Goal: Information Seeking & Learning: Learn about a topic

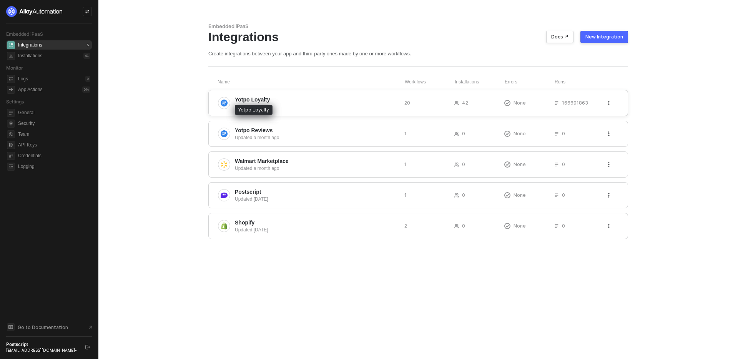
click at [251, 102] on span "Yotpo Loyalty" at bounding box center [252, 100] width 35 height 8
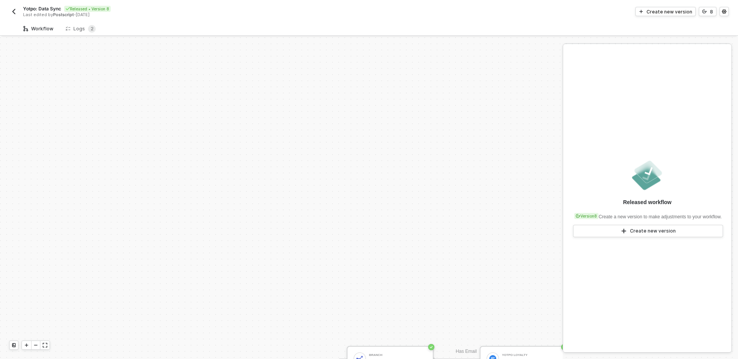
scroll to position [297, 0]
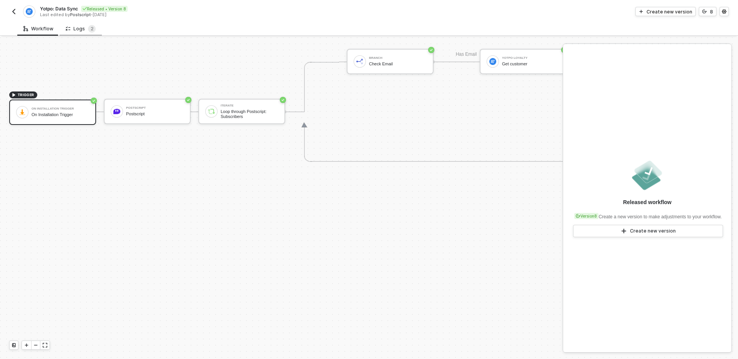
click at [83, 28] on div "Logs 2" at bounding box center [81, 29] width 30 height 8
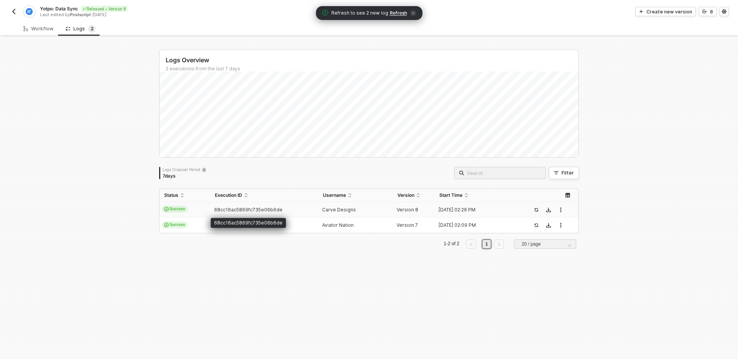
click at [255, 210] on span "68cc16ac5869fc735e06b6de" at bounding box center [248, 210] width 68 height 6
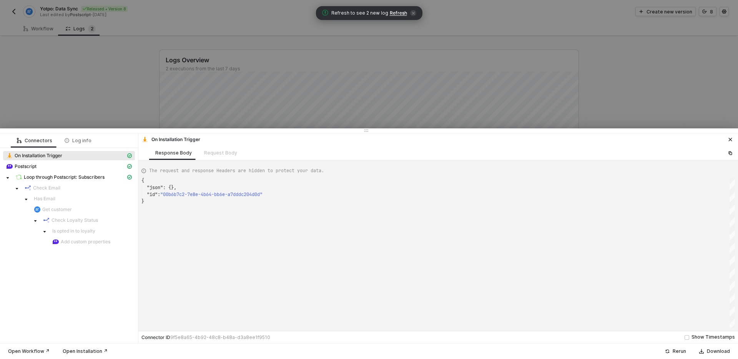
scroll to position [21, 0]
click at [49, 177] on span "Loop through Postscript: Subscribers" at bounding box center [64, 177] width 81 height 6
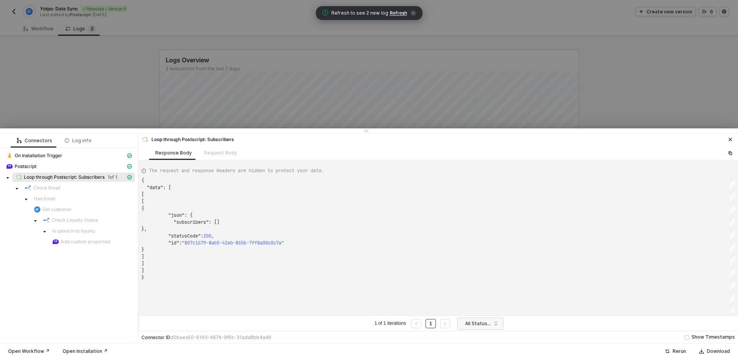
scroll to position [69, 0]
click at [270, 100] on div at bounding box center [369, 179] width 738 height 359
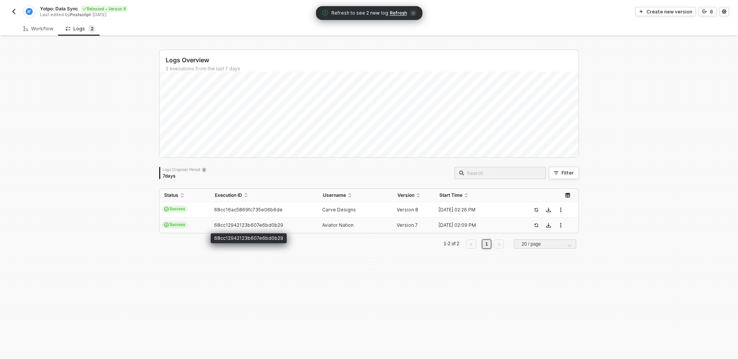
click at [238, 222] on td "68cc12942123b607e6bd0b29" at bounding box center [264, 225] width 108 height 15
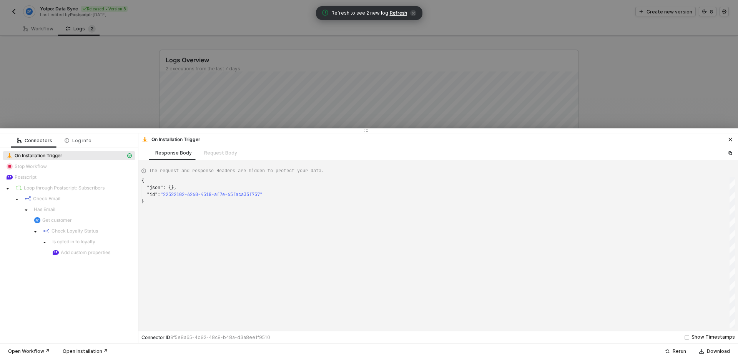
scroll to position [21, 0]
click at [106, 95] on div at bounding box center [369, 179] width 738 height 359
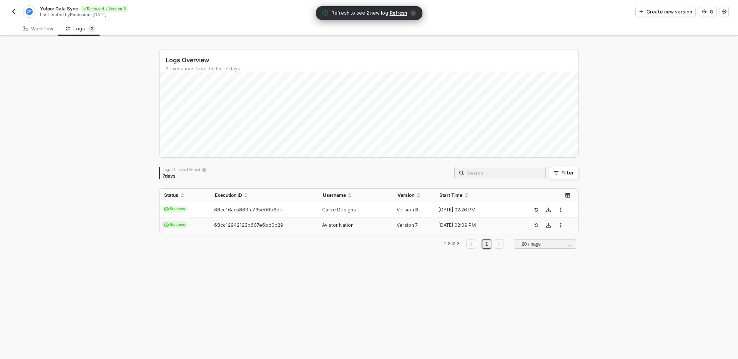
click at [16, 9] on img "button" at bounding box center [14, 11] width 6 height 6
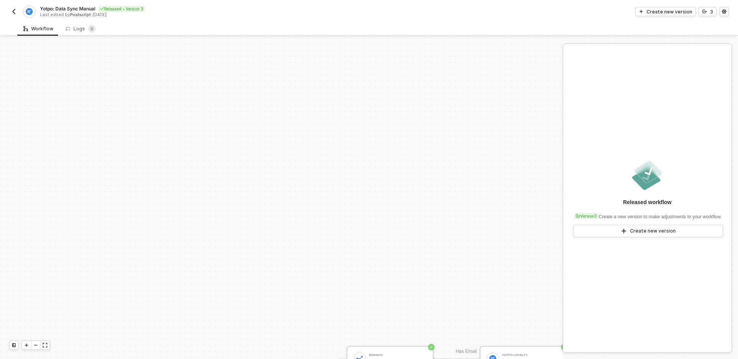
scroll to position [297, 0]
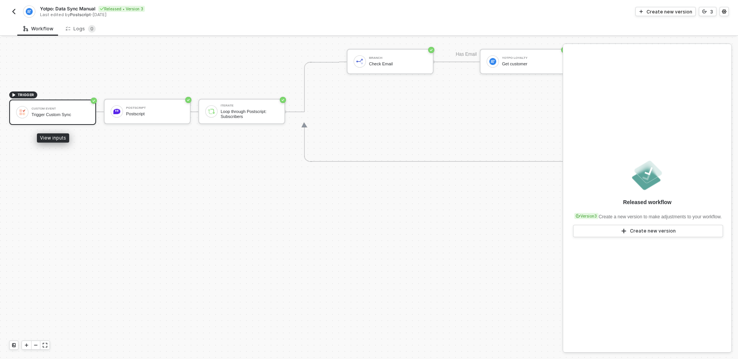
click at [58, 115] on div "Trigger Custom Sync" at bounding box center [61, 114] width 58 height 5
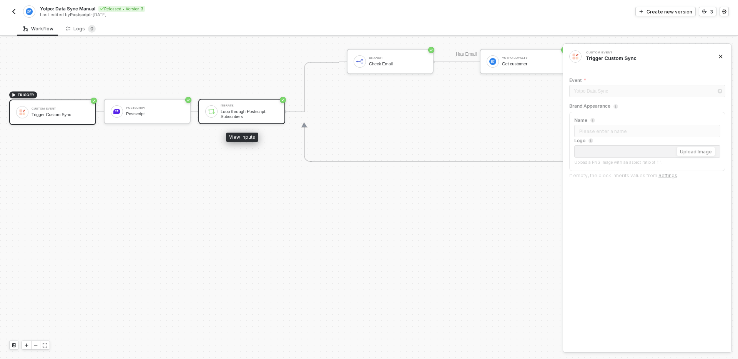
click at [235, 122] on div "Iterate Loop through Postscript: Subscribers" at bounding box center [241, 111] width 87 height 25
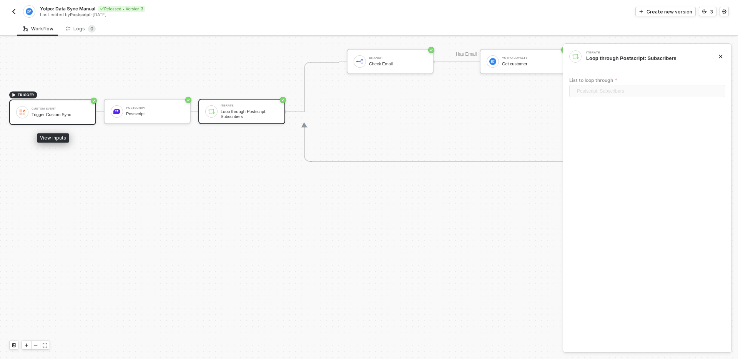
click at [56, 115] on div "Trigger Custom Sync" at bounding box center [61, 114] width 58 height 5
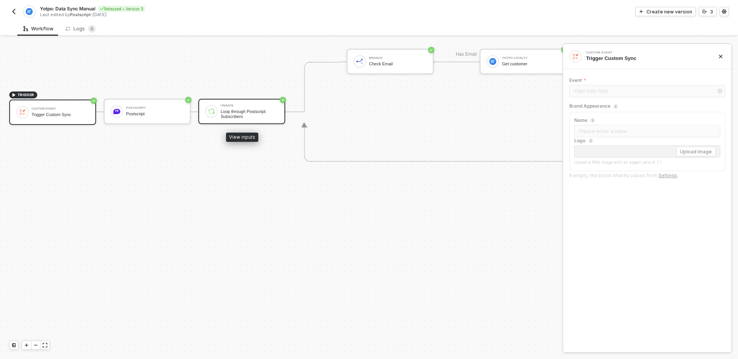
click at [221, 121] on div "Iterate Loop through Postscript: Subscribers" at bounding box center [241, 111] width 87 height 25
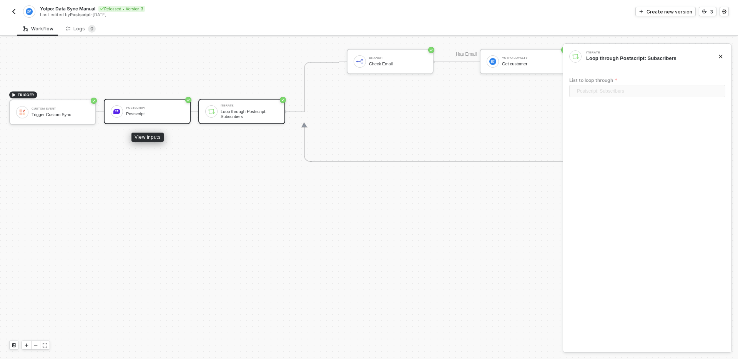
click at [148, 110] on div "Postscript Postscript" at bounding box center [155, 111] width 58 height 15
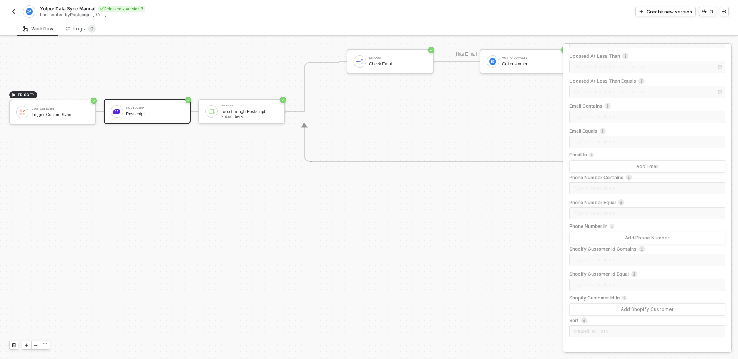
scroll to position [0, 0]
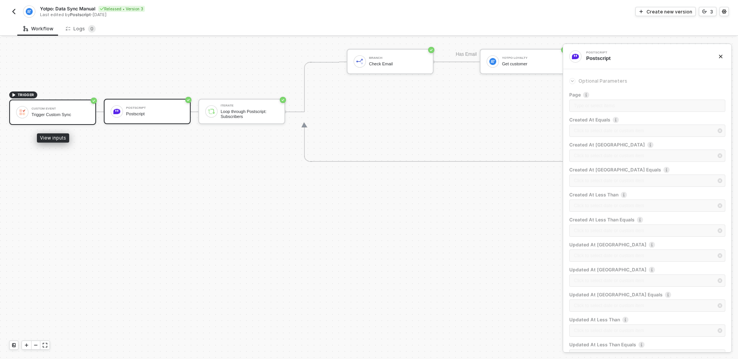
click at [43, 117] on div "Trigger Custom Sync" at bounding box center [61, 114] width 58 height 5
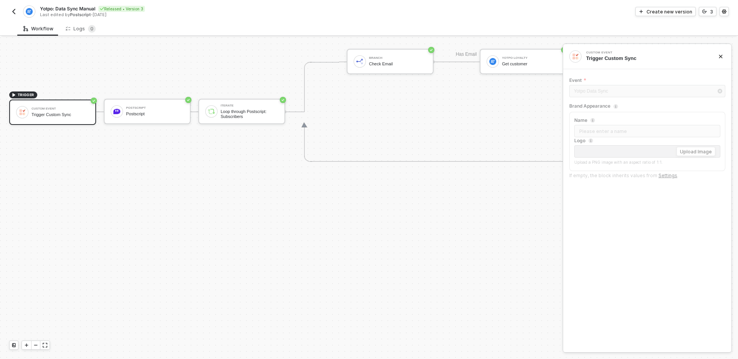
click at [13, 12] on img "button" at bounding box center [14, 11] width 6 height 6
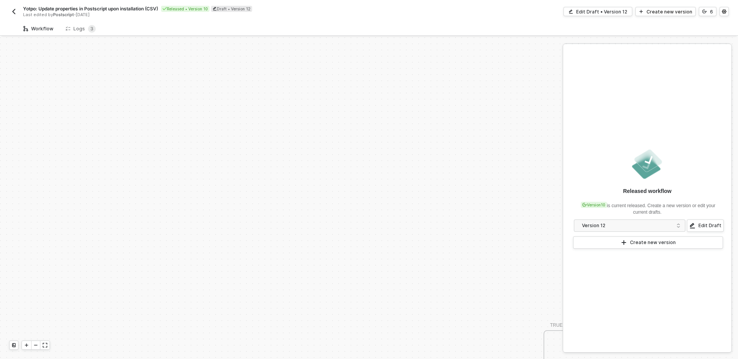
scroll to position [234, 0]
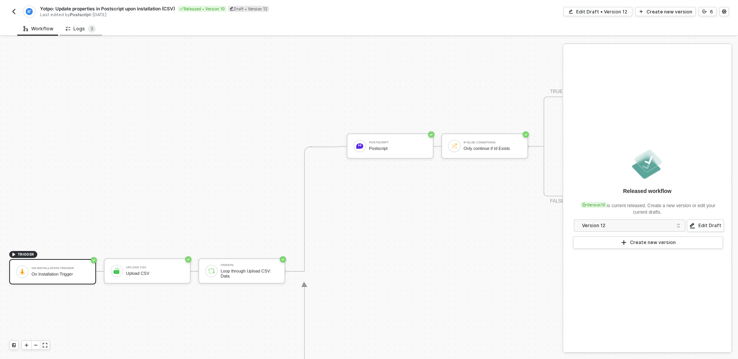
click at [80, 30] on div "Logs 3" at bounding box center [81, 29] width 30 height 8
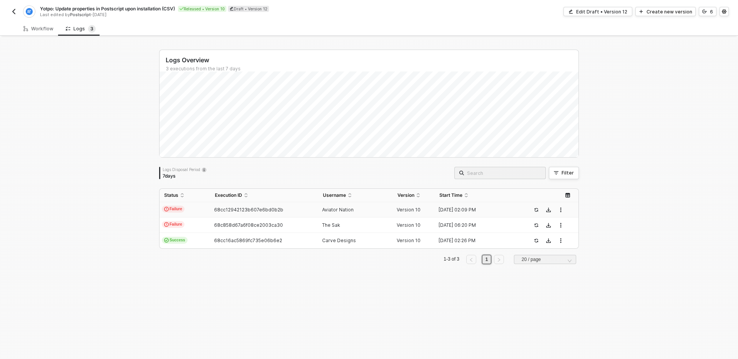
click at [285, 210] on div "68cc12942123b607e6bd0b2b" at bounding box center [261, 210] width 102 height 6
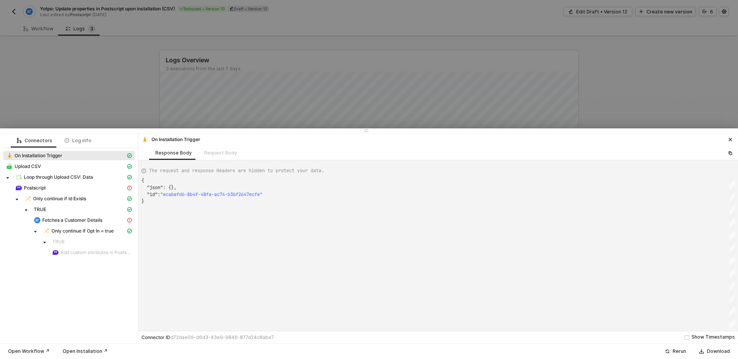
scroll to position [21, 0]
click at [87, 190] on div "Postscript" at bounding box center [70, 188] width 110 height 7
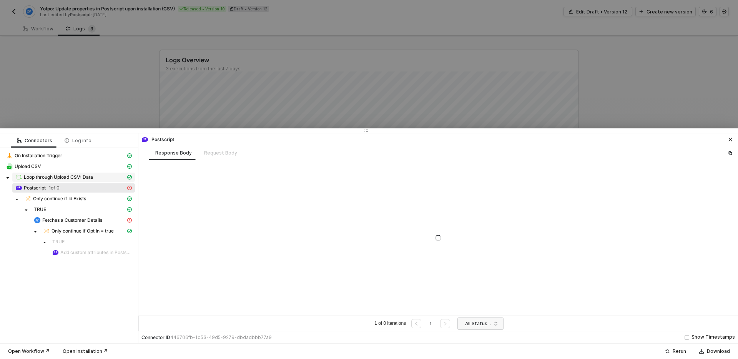
click at [89, 178] on span "Loop through Upload CSV: Data" at bounding box center [58, 177] width 69 height 6
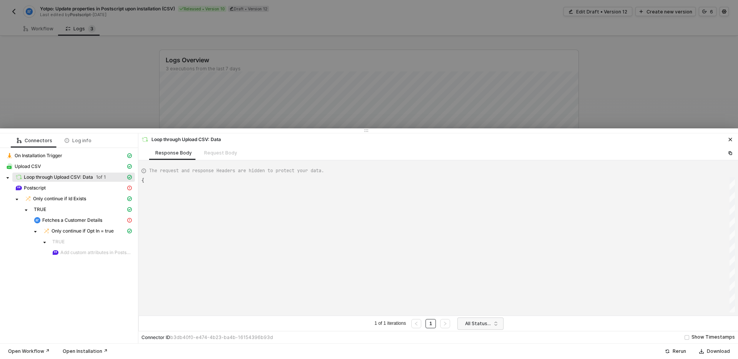
type textarea "{ "data": [ [ [ { "json": { "data": [ { "email": "aslock76@yahoo.com", "__large…"
click at [63, 186] on div "Postscript" at bounding box center [70, 188] width 110 height 7
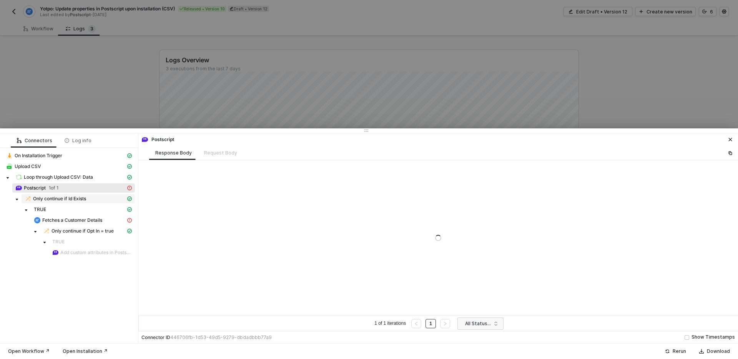
click at [52, 197] on span "Only continue if Id Exists" at bounding box center [59, 199] width 53 height 6
click at [58, 215] on div "TRUE" at bounding box center [69, 210] width 132 height 11
click at [45, 188] on span "Postscript" at bounding box center [35, 188] width 22 height 6
click at [87, 108] on div at bounding box center [369, 179] width 738 height 359
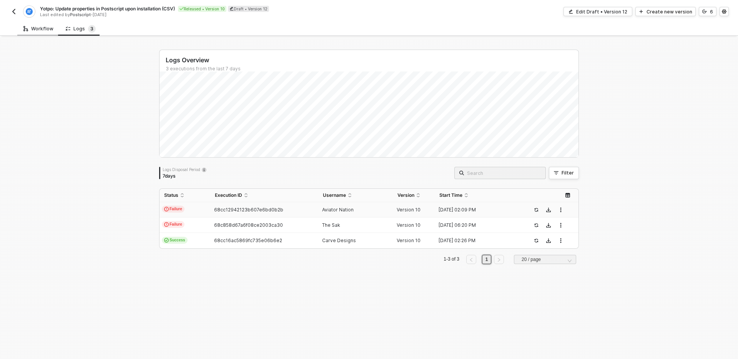
click at [35, 34] on div "Workflow" at bounding box center [38, 29] width 42 height 14
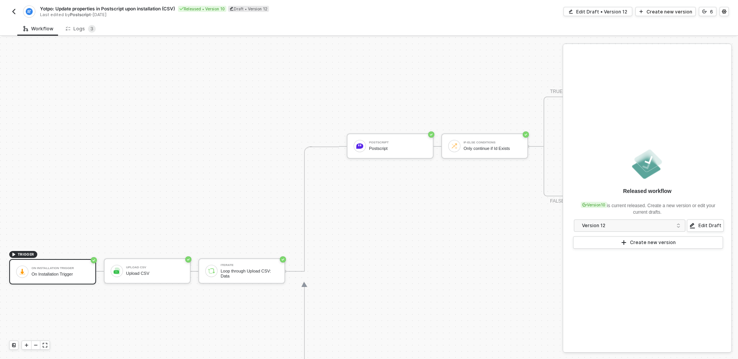
click at [12, 12] on img "button" at bounding box center [14, 11] width 6 height 6
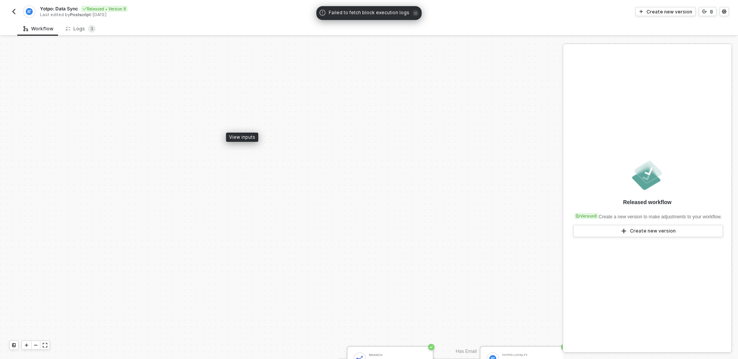
scroll to position [297, 0]
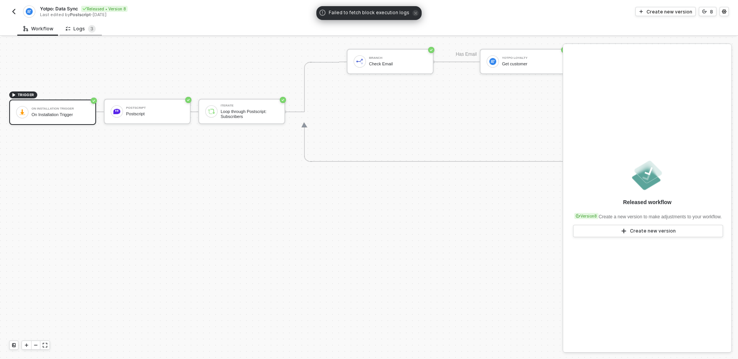
click at [80, 34] on div "Logs 3" at bounding box center [81, 29] width 42 height 14
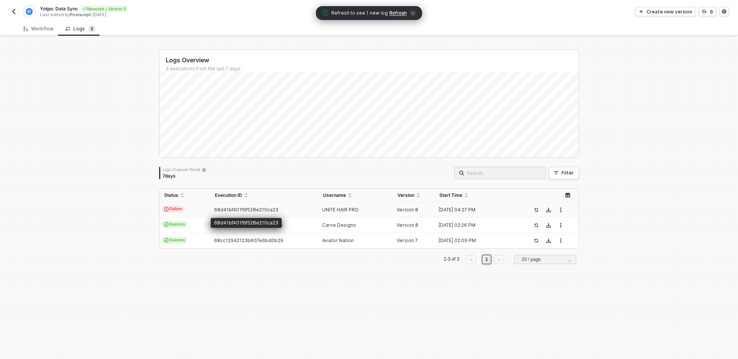
click at [270, 210] on span "68d41bf401f6f528e210ca23" at bounding box center [246, 210] width 64 height 6
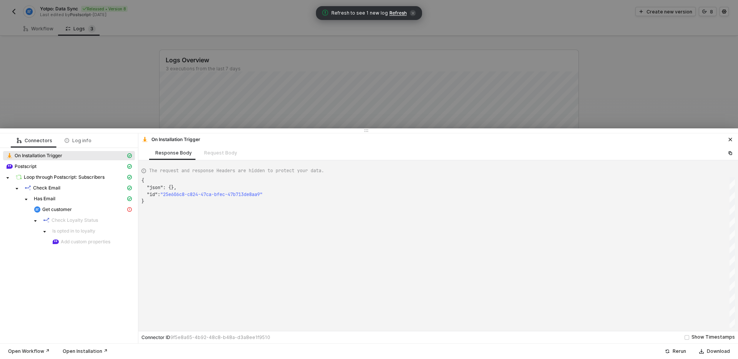
scroll to position [21, 0]
click at [401, 13] on span "Refresh" at bounding box center [397, 13] width 17 height 6
click at [96, 62] on div at bounding box center [369, 179] width 738 height 359
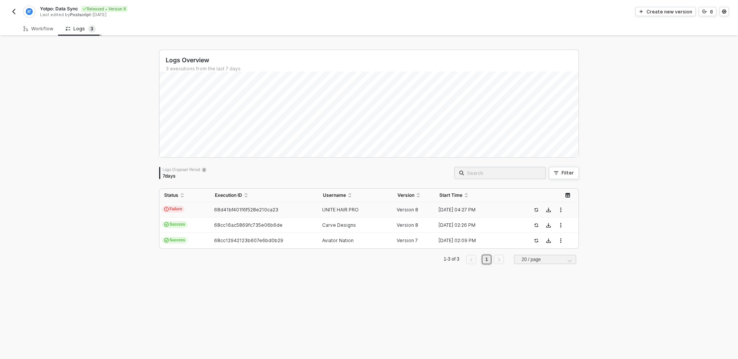
click at [83, 27] on div "Logs 3" at bounding box center [81, 29] width 30 height 8
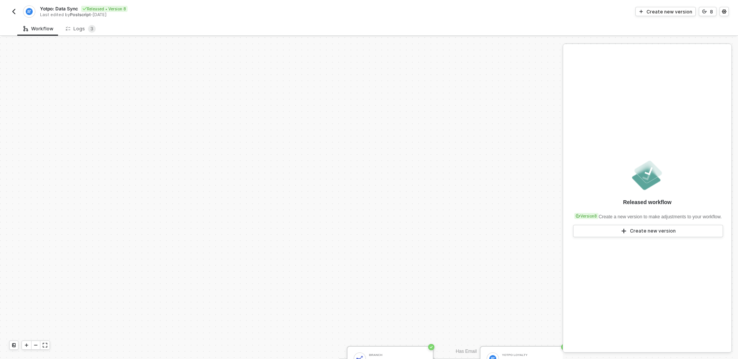
scroll to position [297, 0]
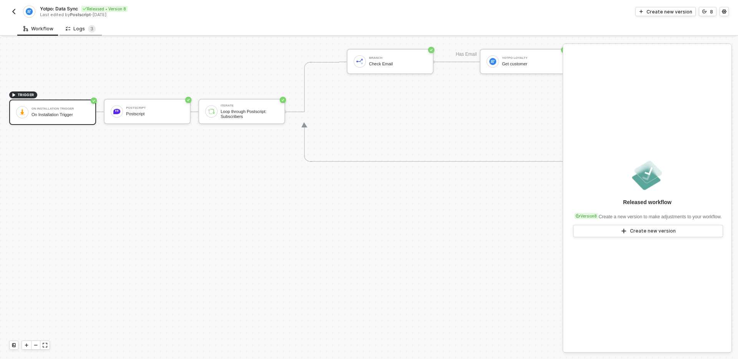
click at [84, 26] on div "Logs 3" at bounding box center [81, 29] width 30 height 8
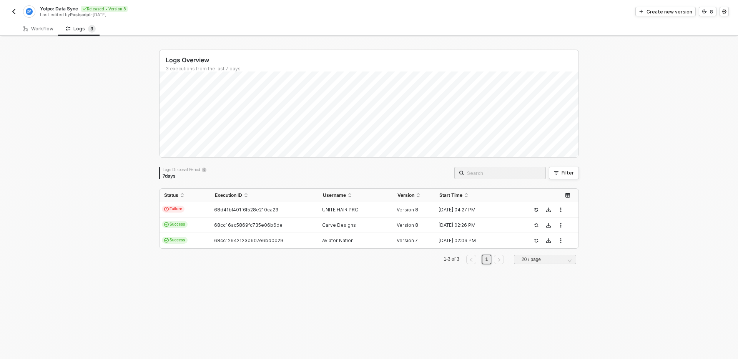
click at [9, 15] on div "Yotpo: Data Sync Released • Version 8 Last edited by Postscript - [DATE] Create…" at bounding box center [369, 11] width 738 height 22
click at [15, 8] on img "button" at bounding box center [14, 11] width 6 height 6
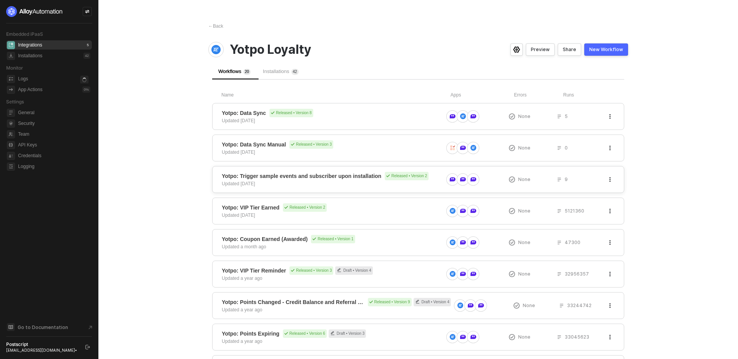
click at [312, 181] on div "Yotpo: Trigger sample events and subscriber upon installation Released • Versio…" at bounding box center [332, 179] width 221 height 15
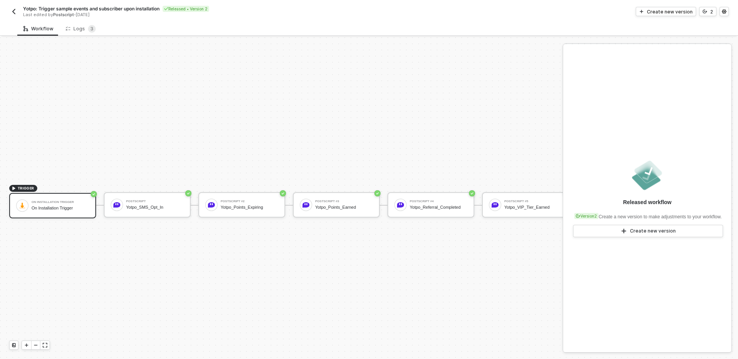
scroll to position [14, 0]
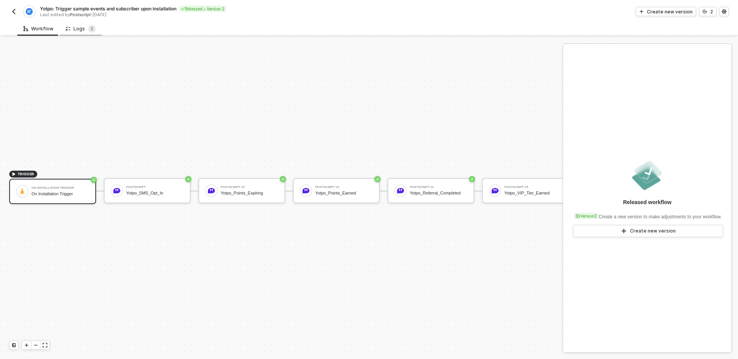
click at [76, 28] on div "Logs 3" at bounding box center [81, 29] width 30 height 8
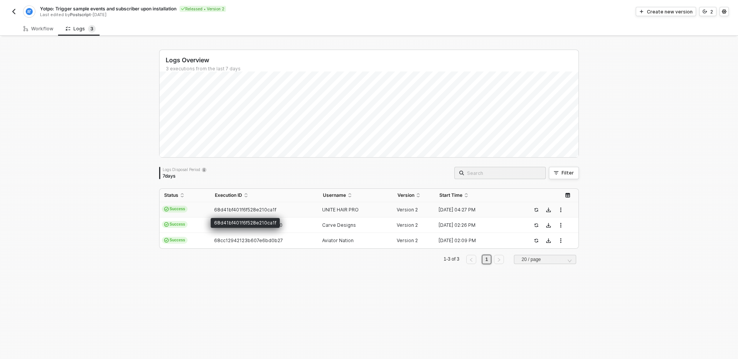
click at [228, 210] on span "68d41bf401f6f528e210ca1f" at bounding box center [245, 210] width 62 height 6
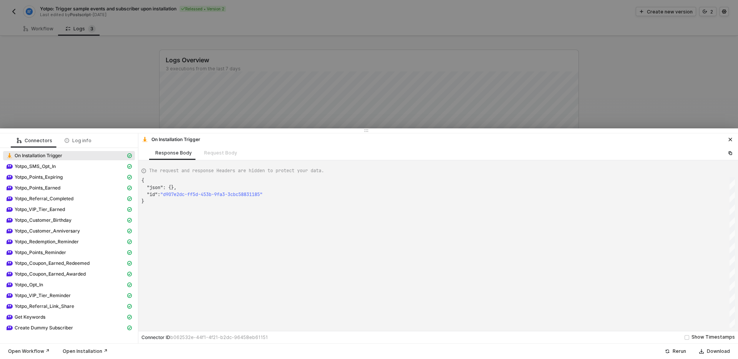
scroll to position [21, 0]
click at [80, 271] on span "Yotpo_Coupon_Earned_Awarded" at bounding box center [50, 274] width 71 height 6
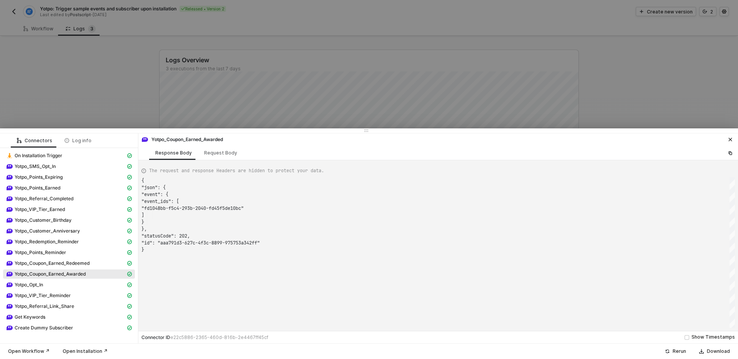
scroll to position [69, 0]
click at [210, 152] on div "Request Body" at bounding box center [220, 153] width 33 height 6
type textarea "{ "apiVersion": "postscriptV2", "type": "Yotpo_Coupon_Earned_Awarded", "subscri…"
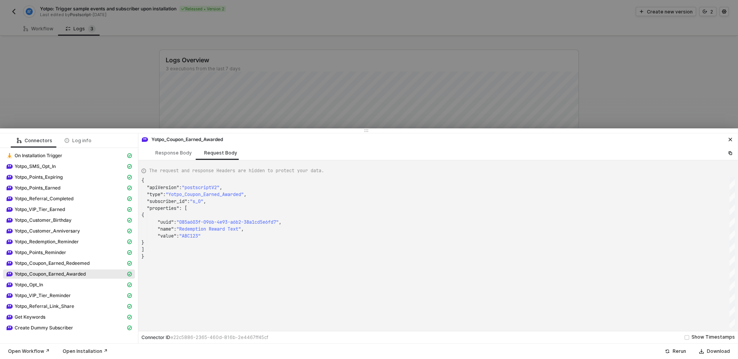
click at [178, 105] on div at bounding box center [369, 179] width 738 height 359
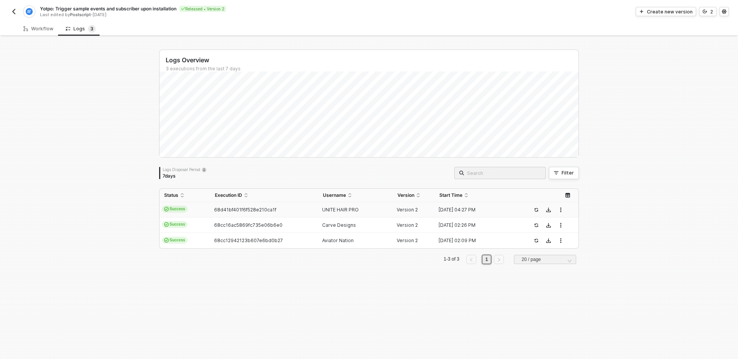
click at [15, 14] on img "button" at bounding box center [14, 11] width 6 height 6
